Goal: Transaction & Acquisition: Subscribe to service/newsletter

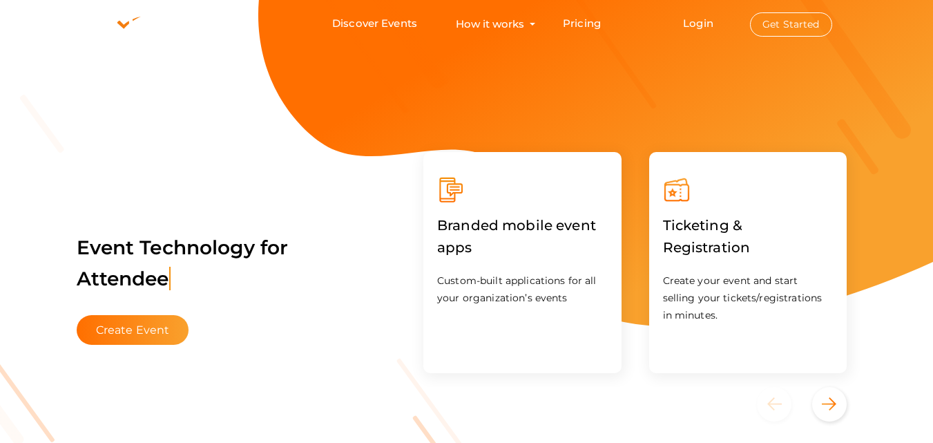
click at [774, 24] on button "Get Started" at bounding box center [791, 24] width 82 height 24
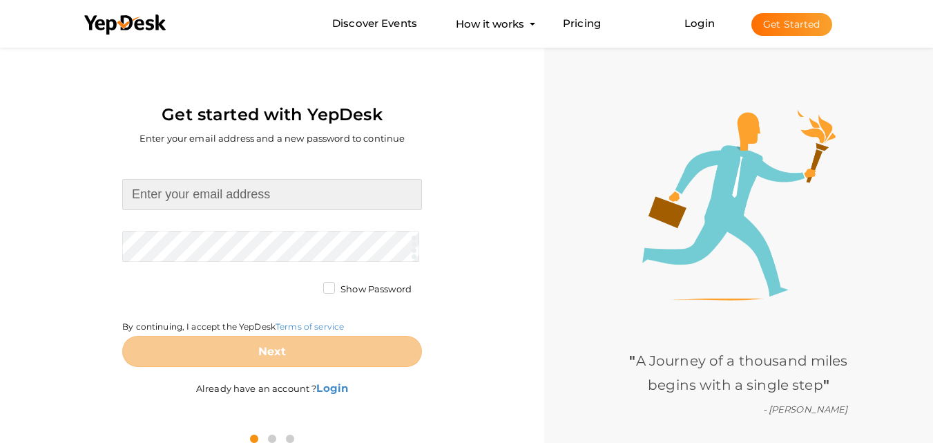
click at [205, 191] on input at bounding box center [272, 194] width 300 height 31
type input "[EMAIL_ADDRESS][DOMAIN_NAME]"
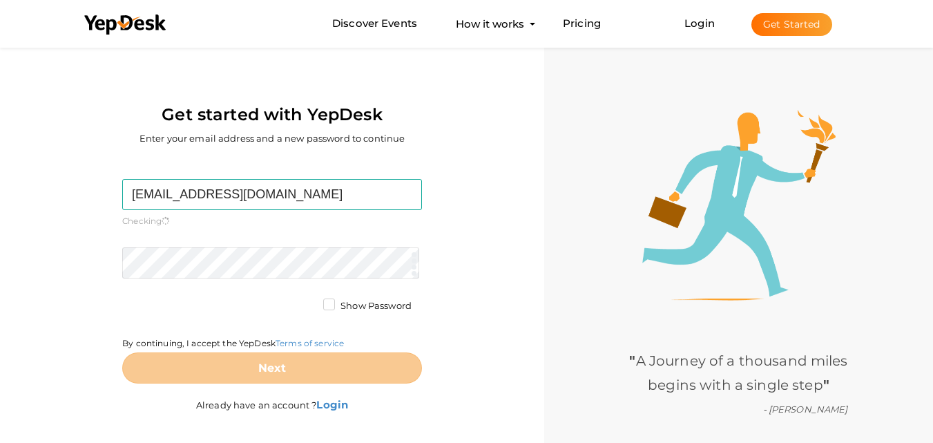
click at [216, 244] on form "[EMAIL_ADDRESS][DOMAIN_NAME] Required. Invalid email. Checking You already have…" at bounding box center [272, 281] width 300 height 204
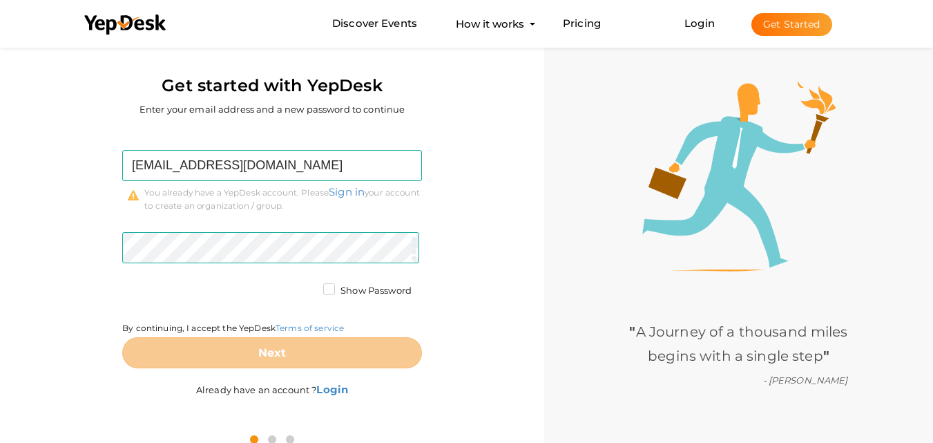
scroll to position [44, 0]
